Goal: Complete application form

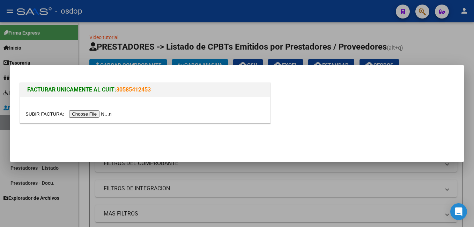
click at [98, 115] on input "file" at bounding box center [69, 113] width 88 height 7
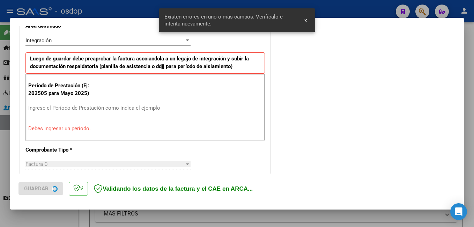
scroll to position [169, 0]
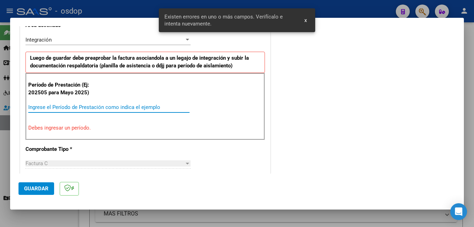
click at [108, 106] on input "Ingrese el Período de Prestación como indica el ejemplo" at bounding box center [108, 107] width 161 height 6
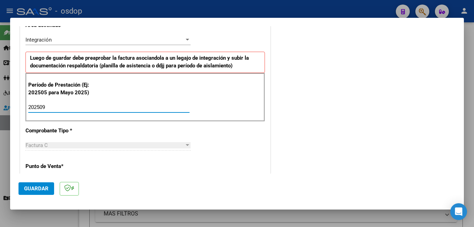
type input "202509"
click at [40, 190] on span "Guardar" at bounding box center [36, 188] width 24 height 6
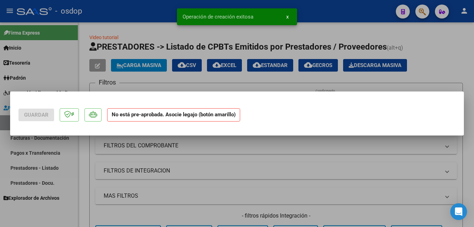
scroll to position [0, 0]
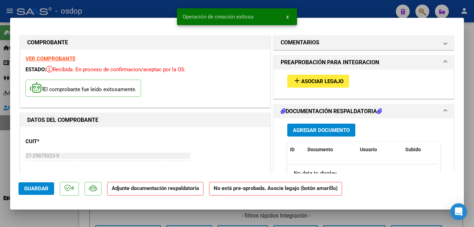
click at [307, 80] on span "Asociar Legajo" at bounding box center [322, 81] width 42 height 6
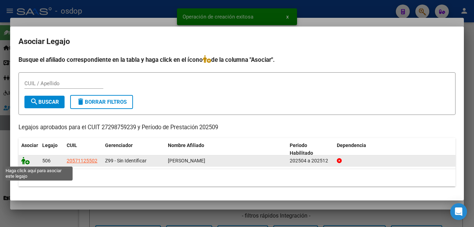
click at [27, 159] on icon at bounding box center [25, 161] width 8 height 8
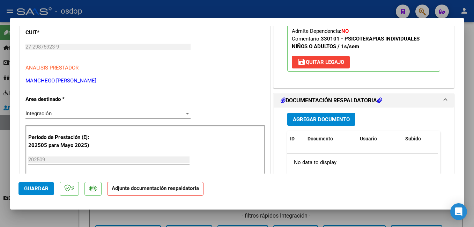
scroll to position [140, 0]
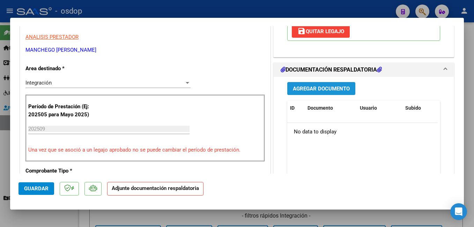
click at [309, 89] on span "Agregar Documento" at bounding box center [321, 89] width 57 height 6
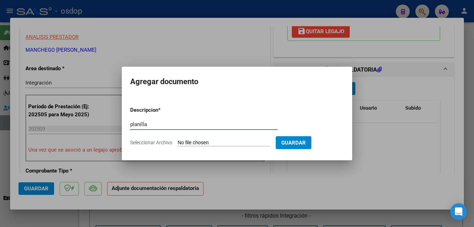
type input "planilla"
click at [239, 145] on input "Seleccionar Archivo" at bounding box center [224, 143] width 93 height 7
type input "C:\fakepath\PLANILLA POR 4.pdf"
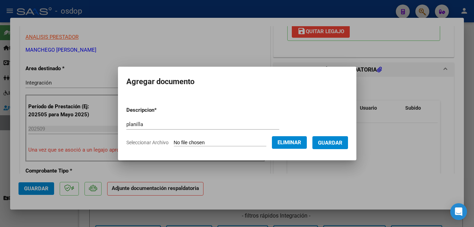
click at [346, 146] on button "Guardar" at bounding box center [330, 142] width 36 height 13
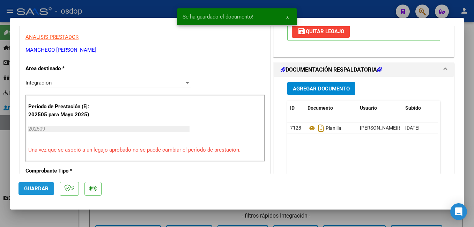
click at [42, 188] on span "Guardar" at bounding box center [36, 188] width 24 height 6
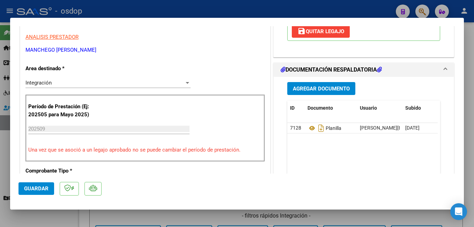
click at [134, 8] on div at bounding box center [237, 113] width 474 height 227
